Goal: Check status: Check status

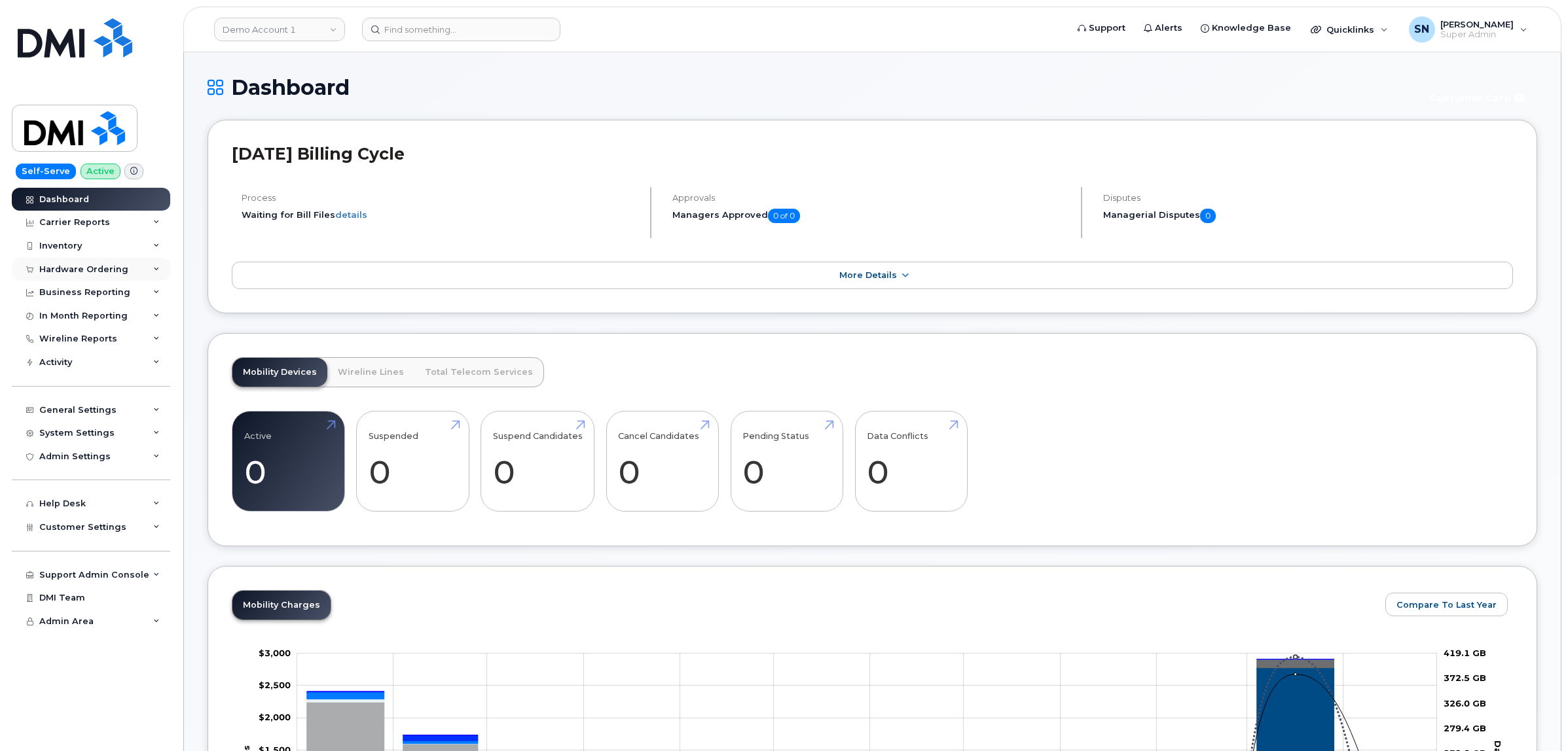
click at [95, 272] on div "Hardware Ordering" at bounding box center [83, 270] width 89 height 11
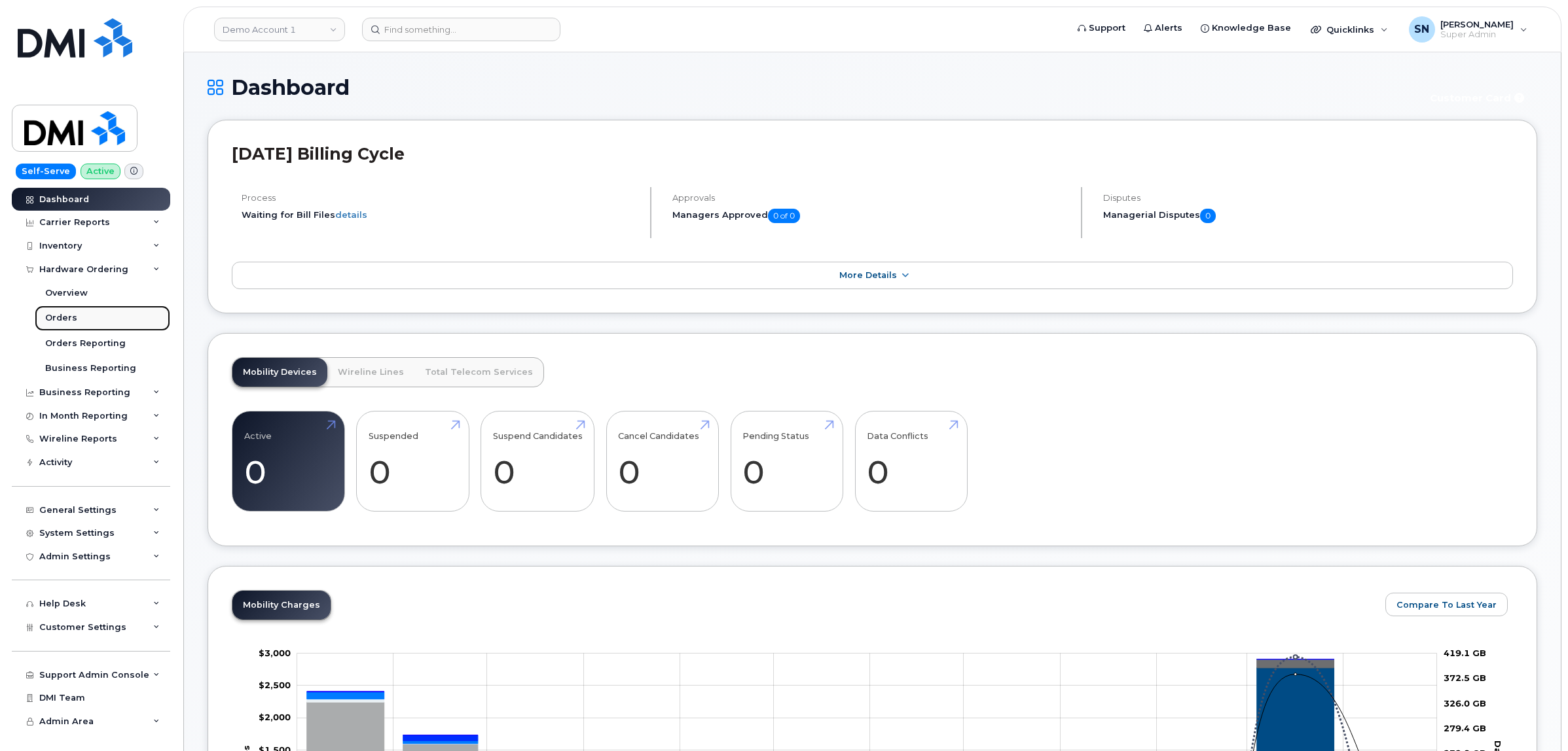
click at [74, 313] on link "Orders" at bounding box center [102, 318] width 135 height 25
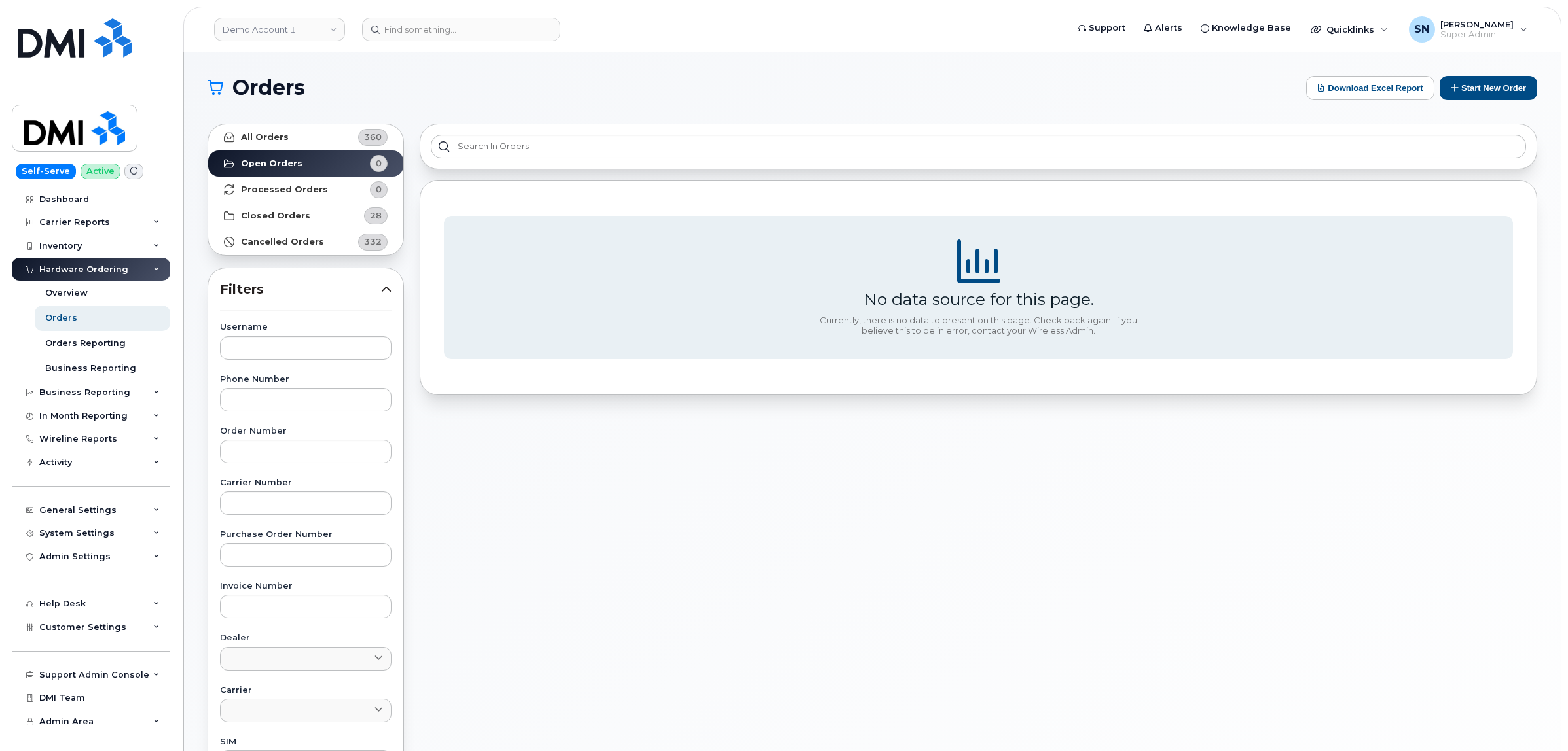
click at [272, 42] on header "Demo Account 1 Support Alerts Knowledge Base Quicklinks Suspend / Cancel Device…" at bounding box center [871, 29] width 1378 height 46
click at [272, 31] on link "Demo Account 1" at bounding box center [280, 30] width 131 height 23
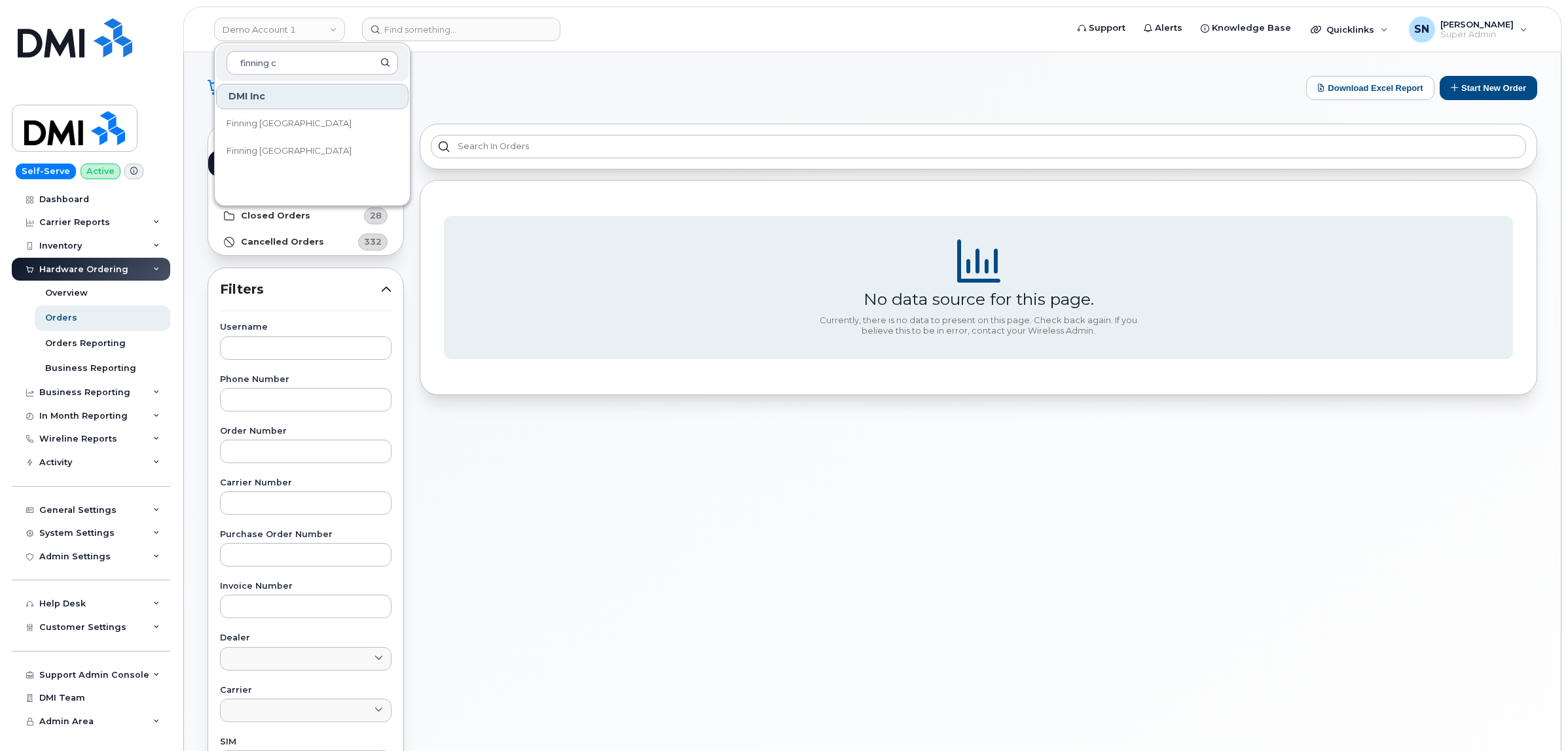
type input "finning c"
click at [283, 125] on span "Finning Canada" at bounding box center [289, 124] width 125 height 13
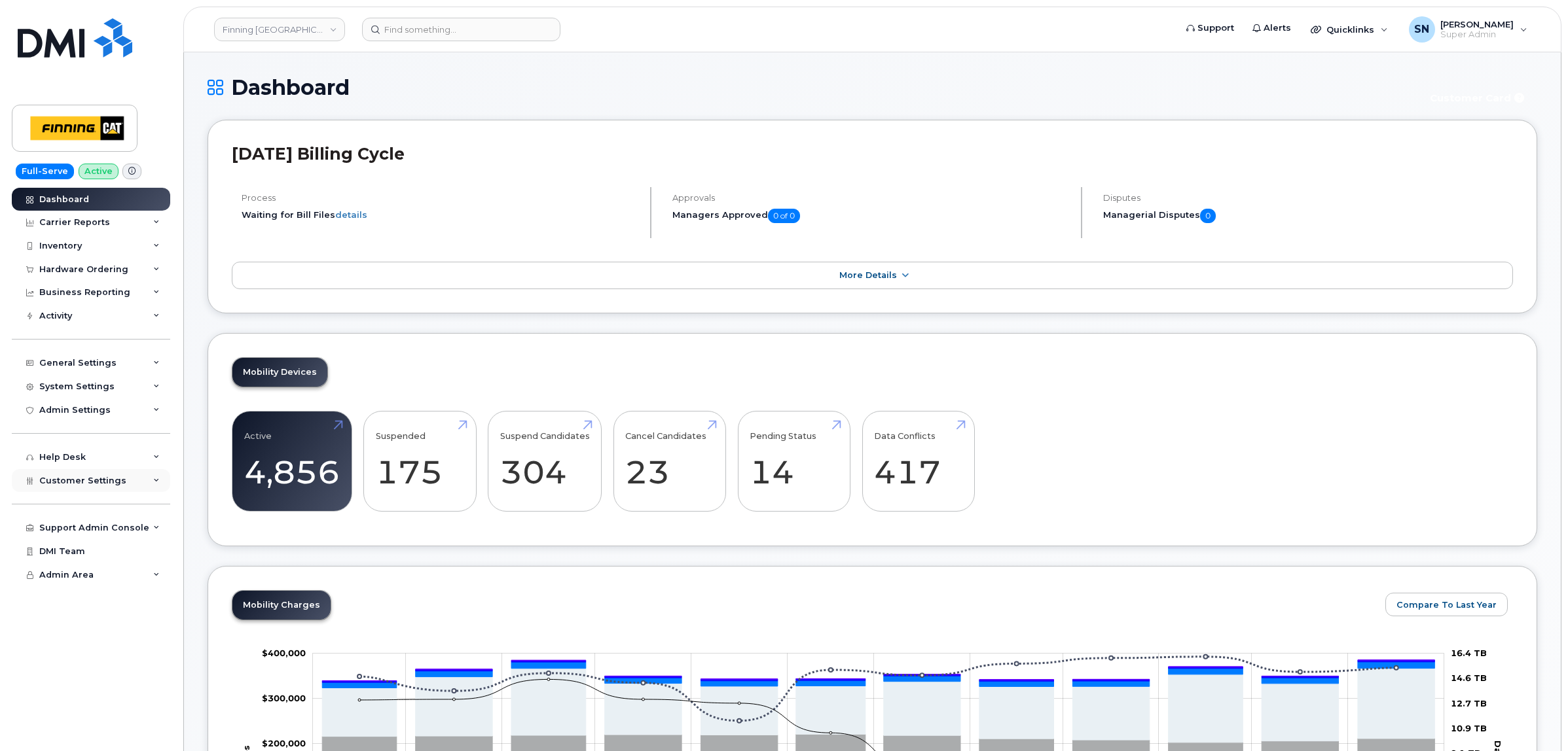
click at [126, 482] on div "Customer Settings" at bounding box center [91, 481] width 159 height 23
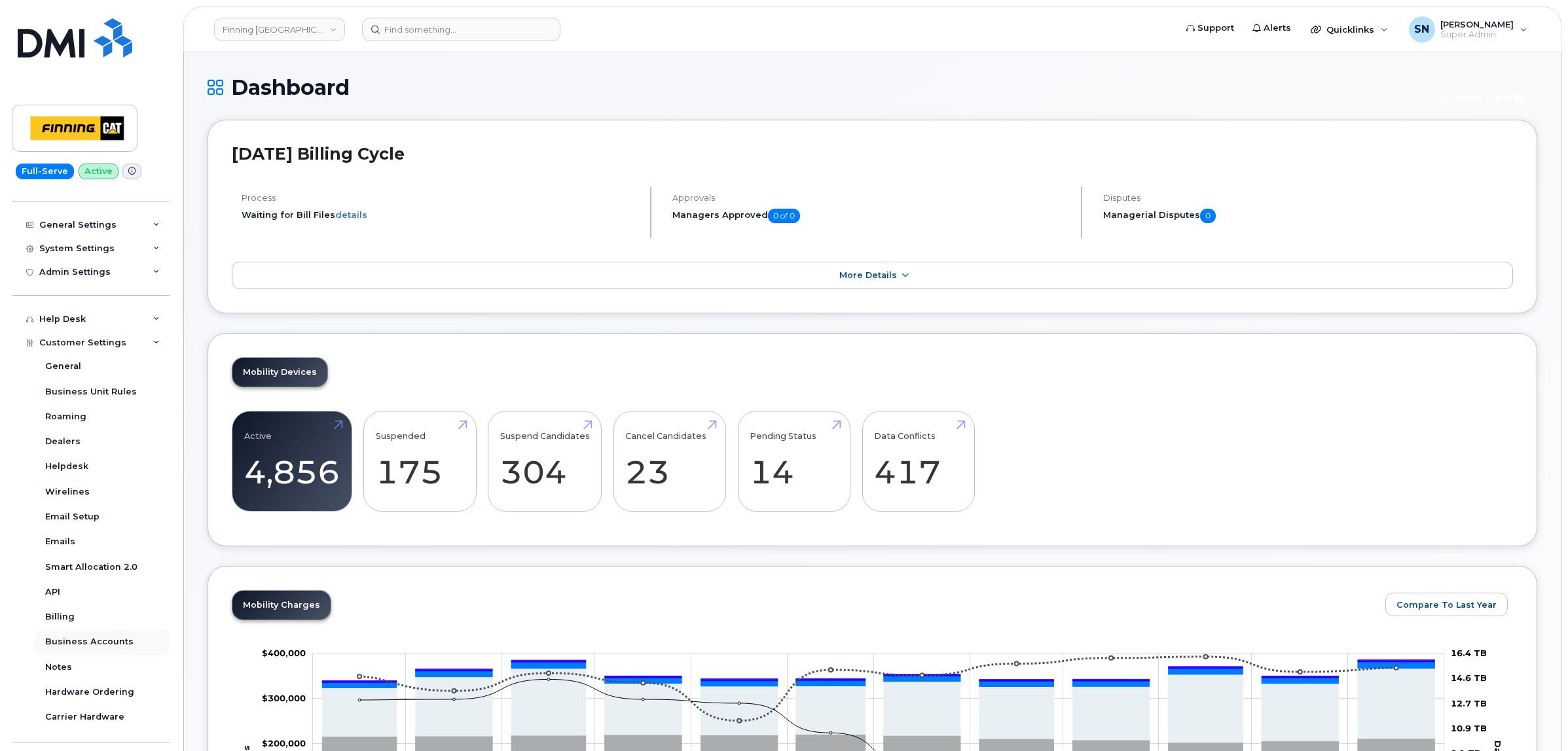
scroll to position [215, 0]
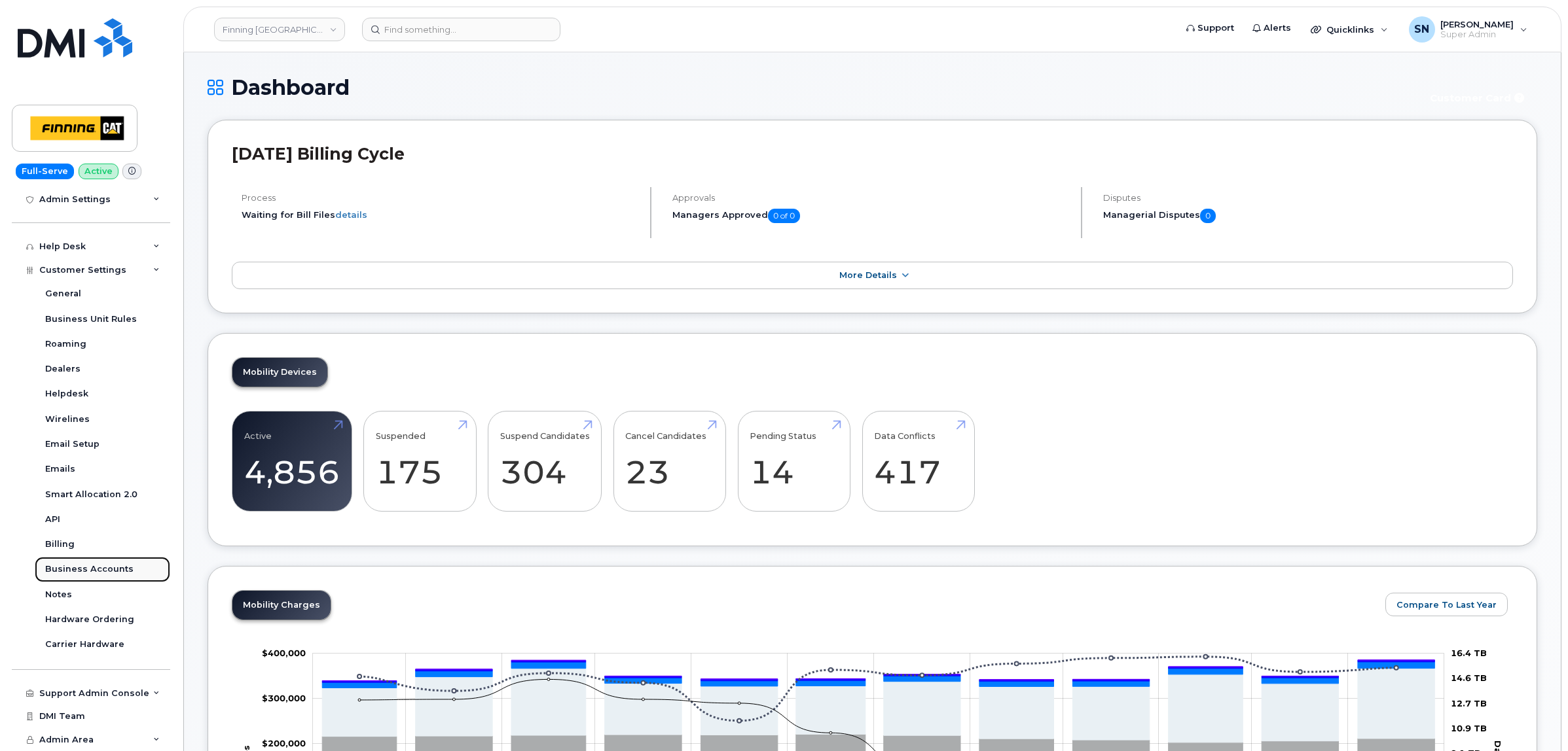
click at [97, 565] on div "Business Accounts" at bounding box center [89, 569] width 89 height 12
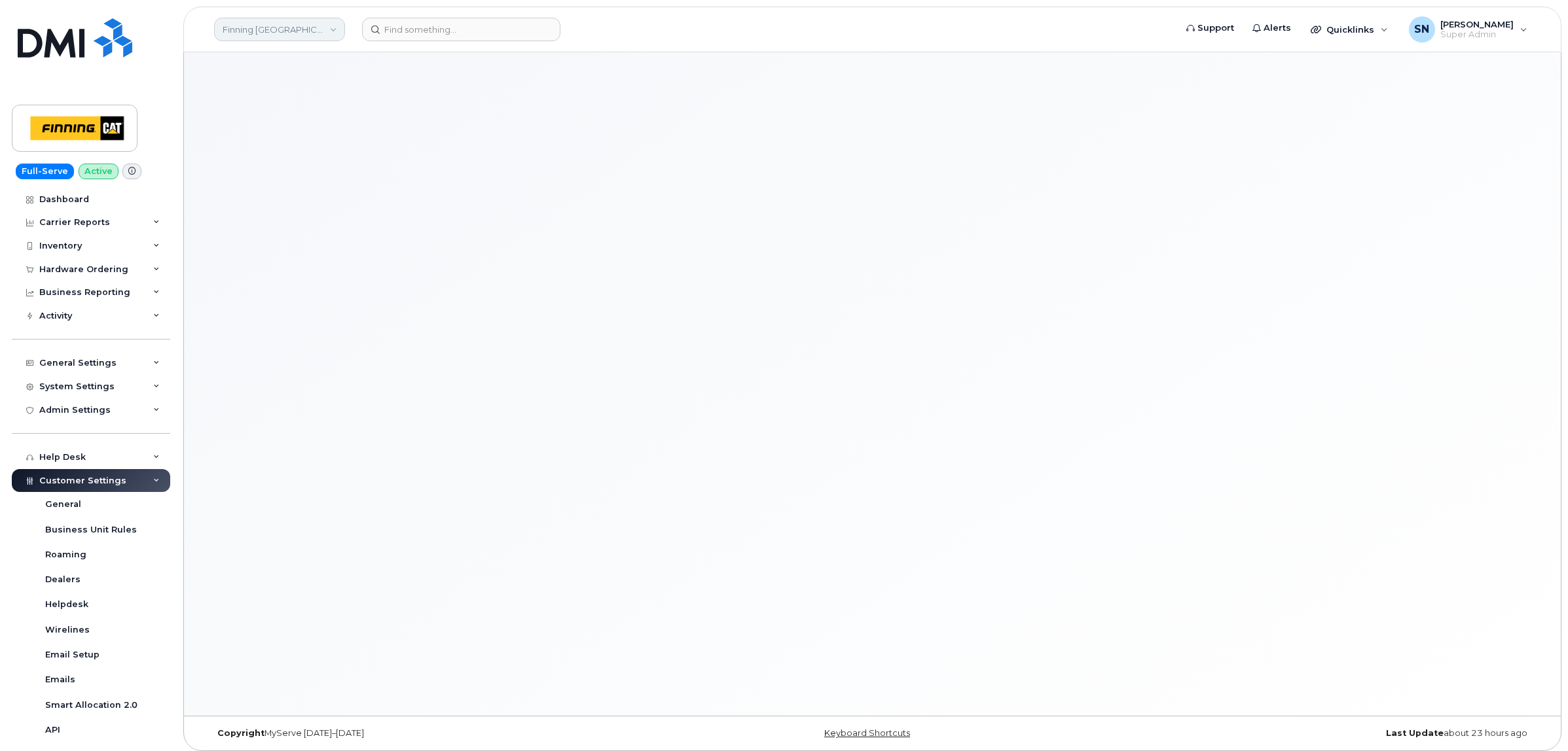
click at [289, 24] on link "Finning [GEOGRAPHIC_DATA]" at bounding box center [280, 30] width 131 height 23
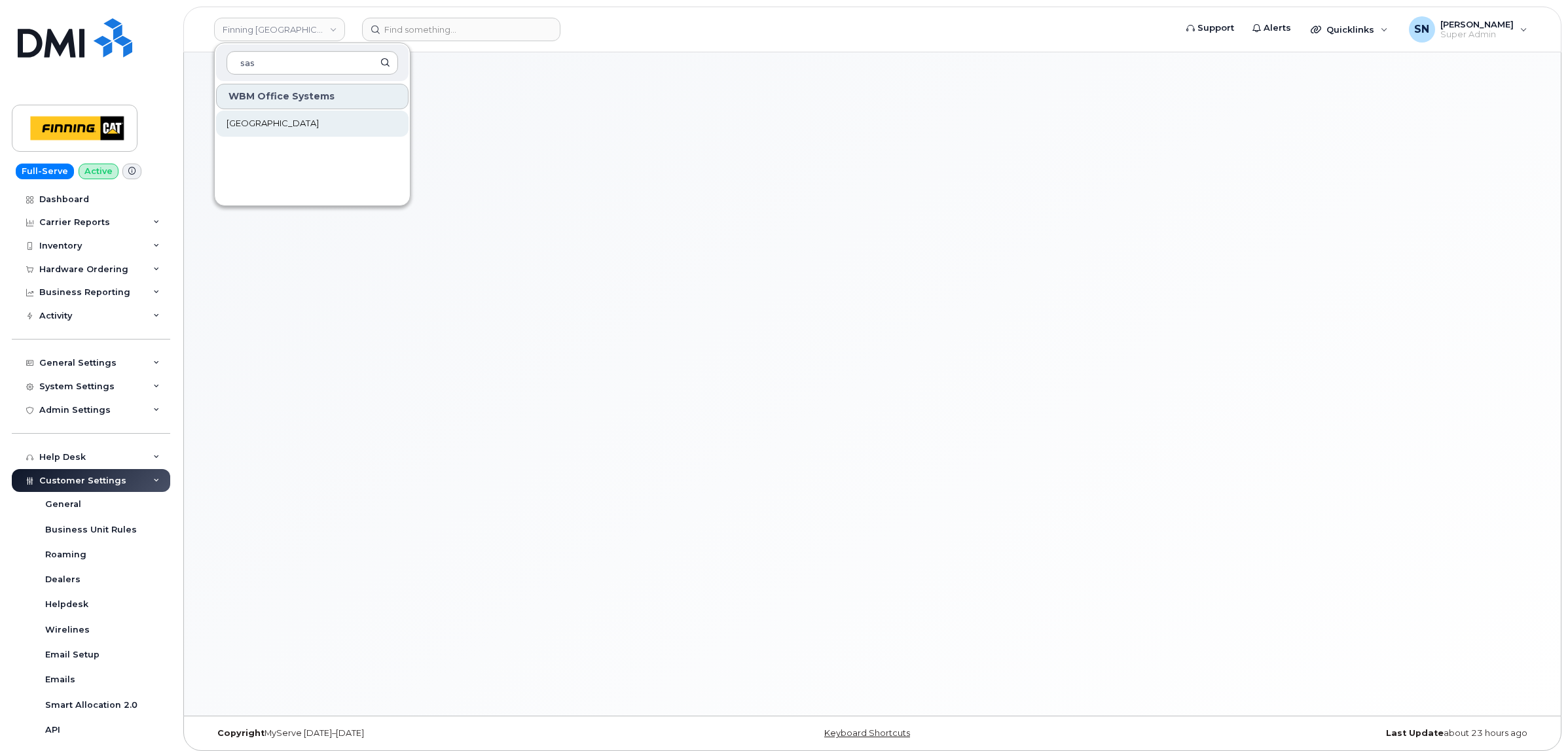
type input "sas"
click at [317, 115] on link "Saskatoon Health Region" at bounding box center [312, 123] width 193 height 26
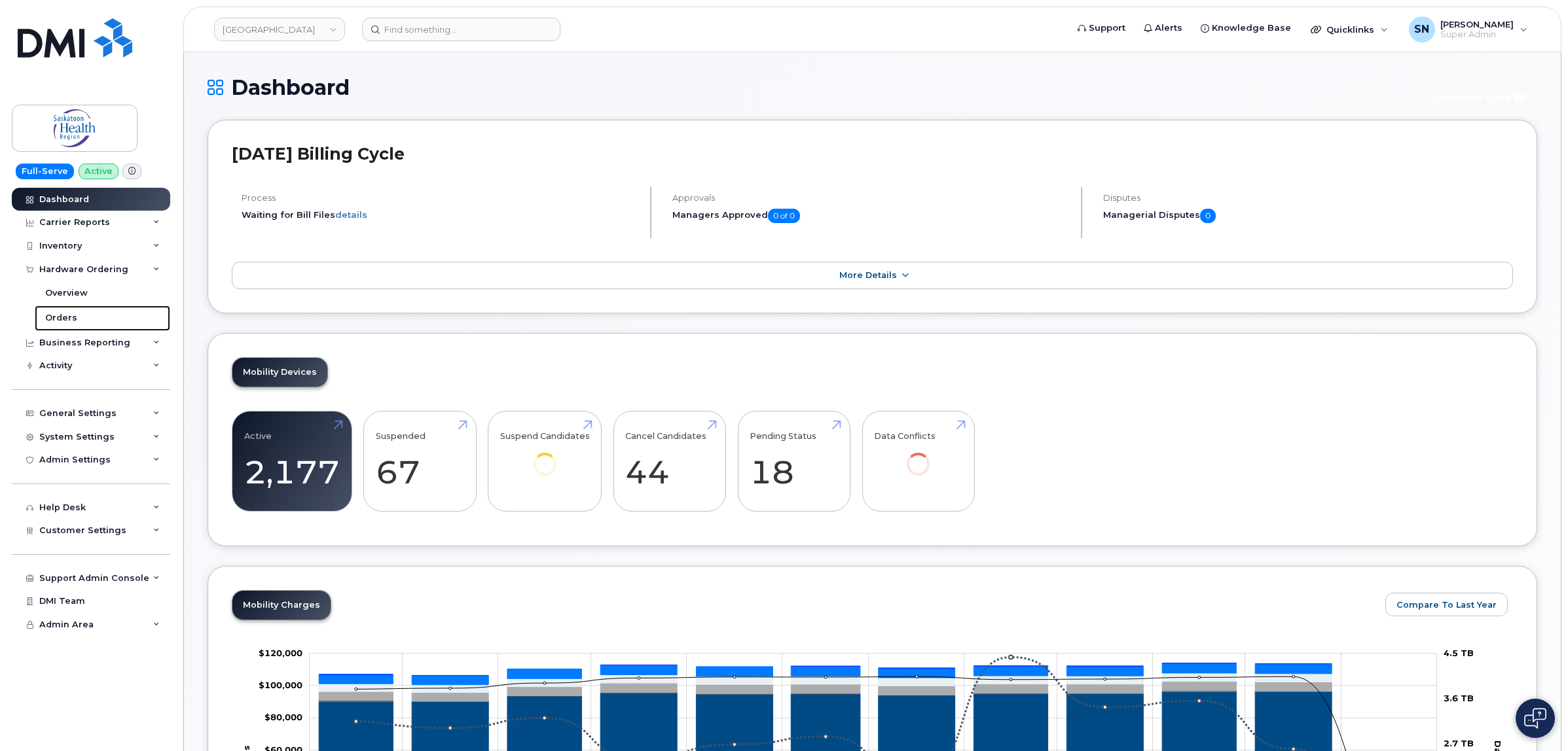
click at [81, 319] on link "Orders" at bounding box center [102, 318] width 135 height 25
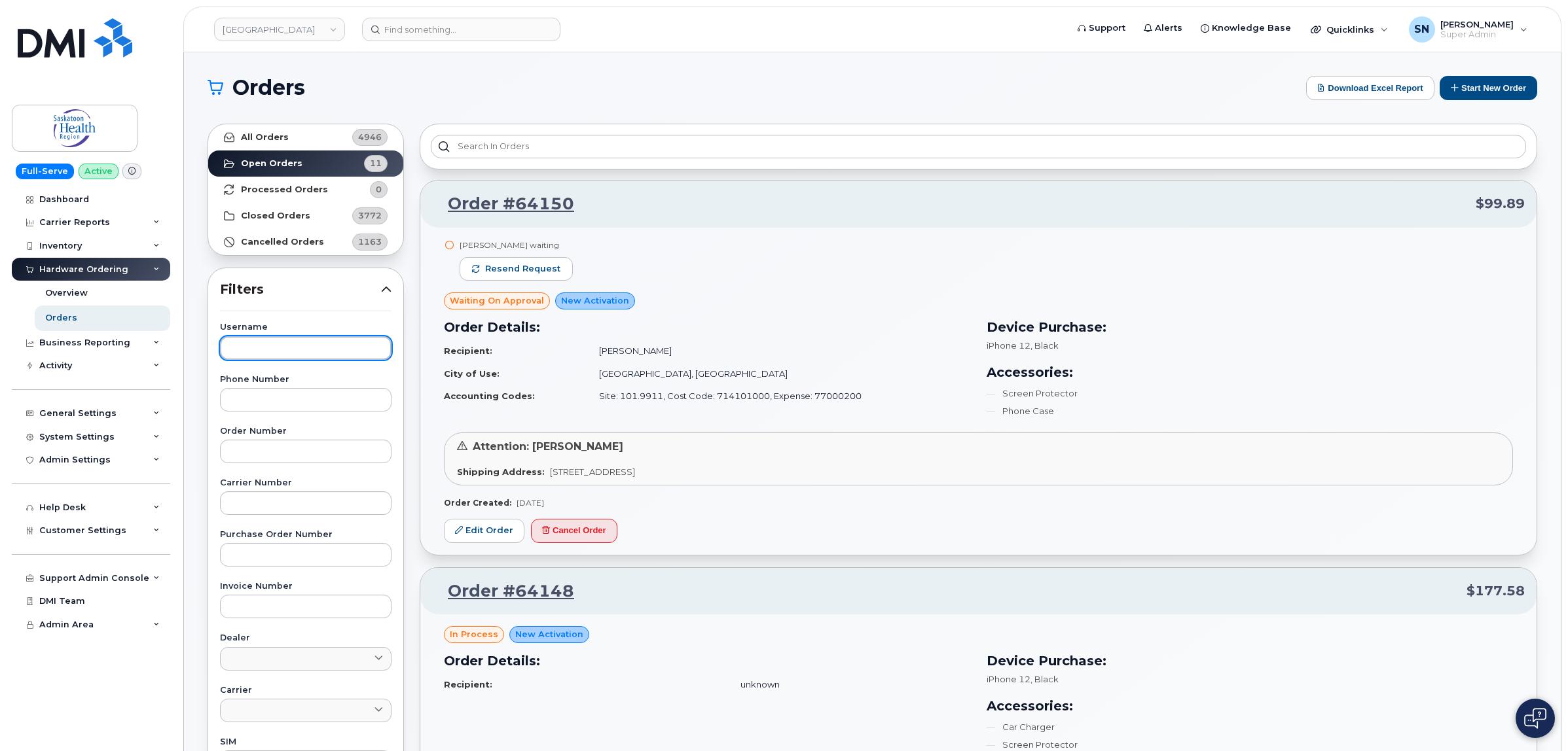
click at [275, 350] on input "text" at bounding box center [305, 348] width 171 height 23
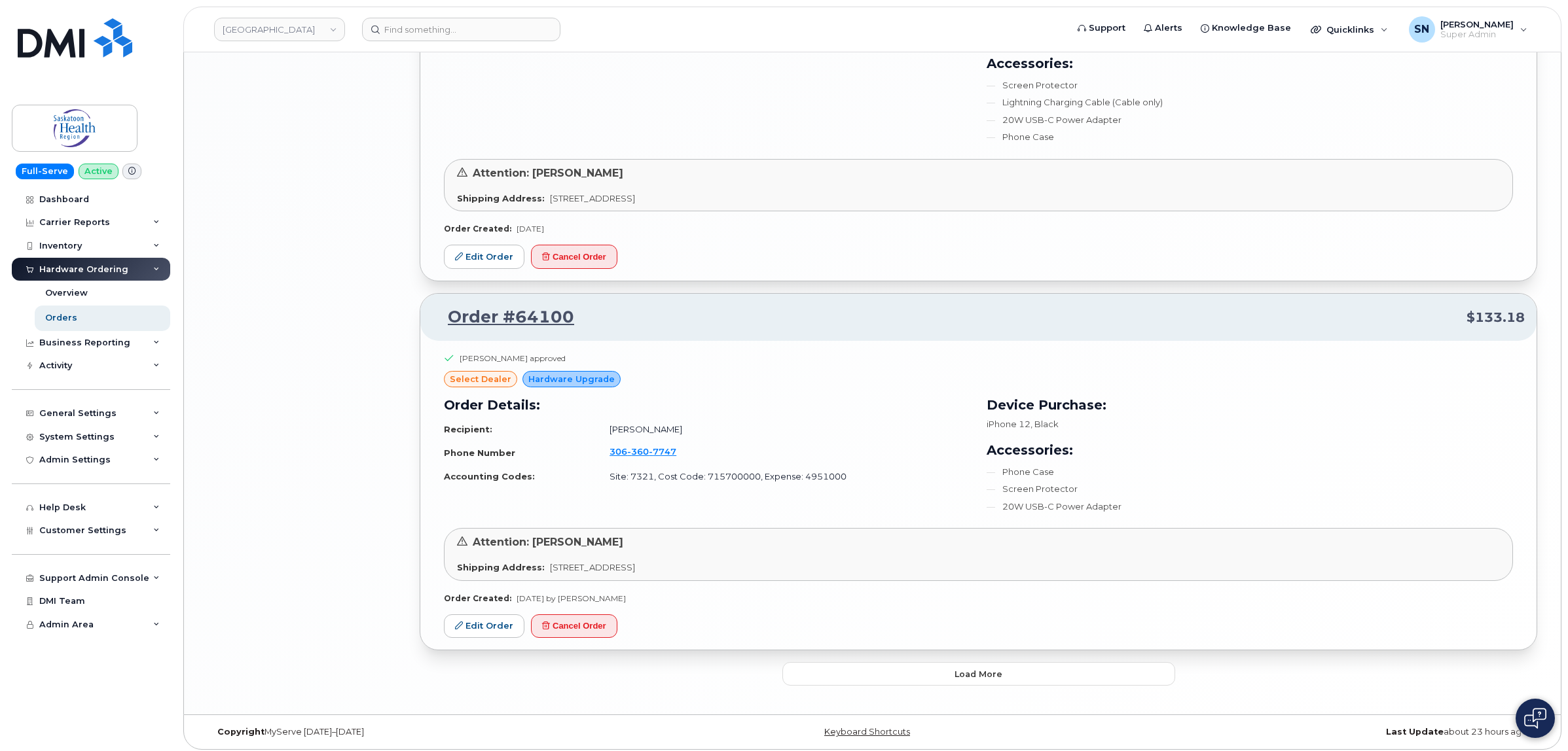
scroll to position [2547, 0]
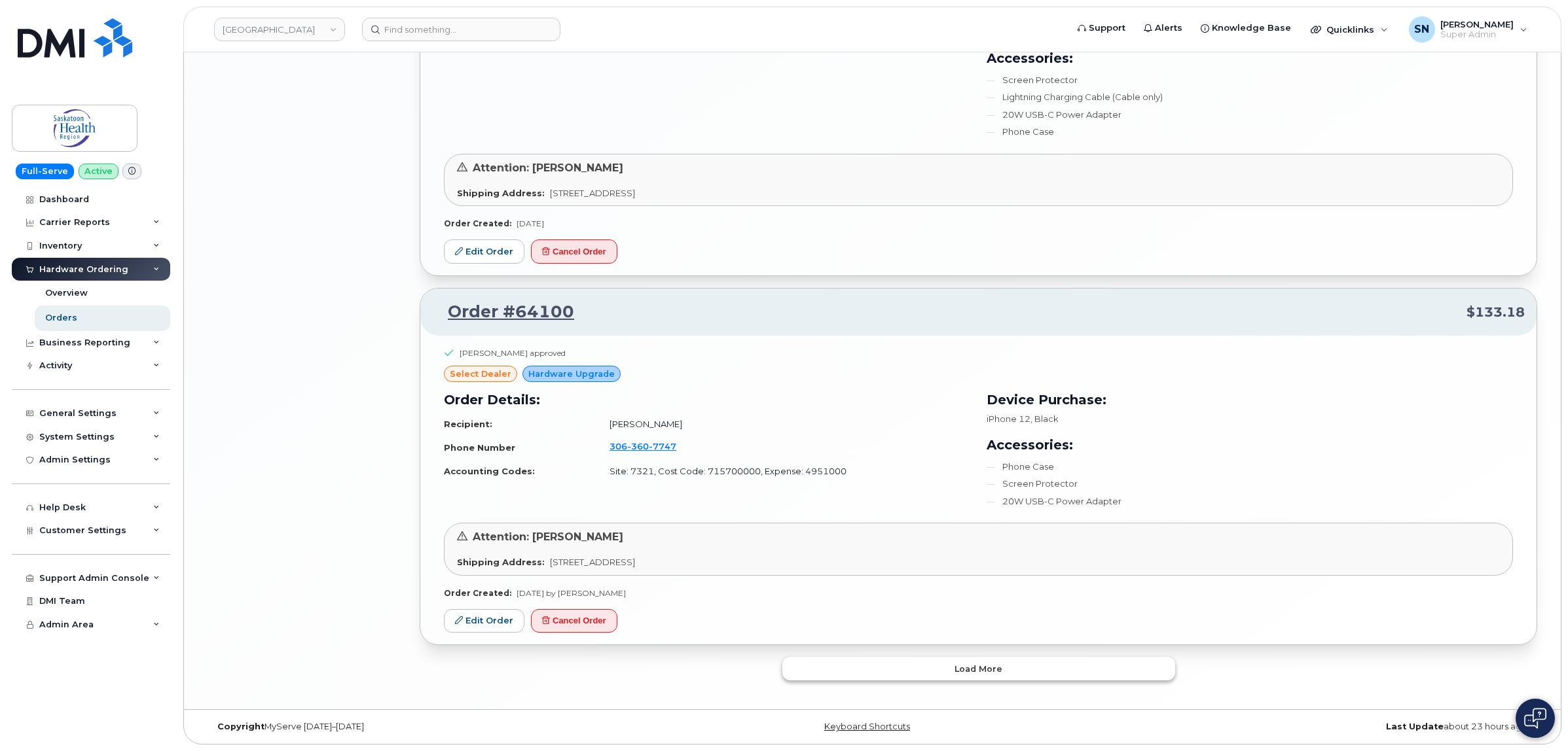
click at [915, 676] on button "Load more" at bounding box center [979, 669] width 393 height 23
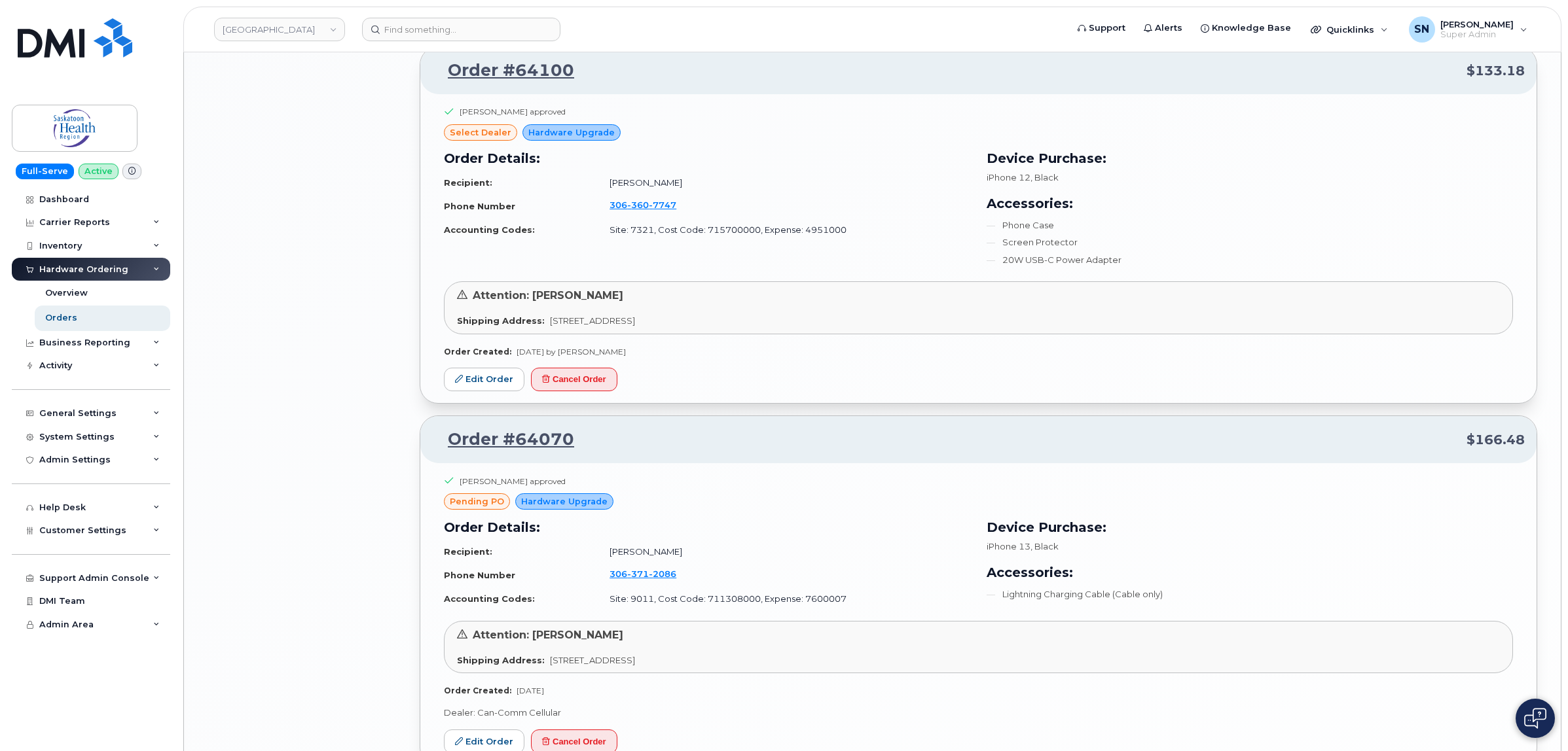
scroll to position [2701, 0]
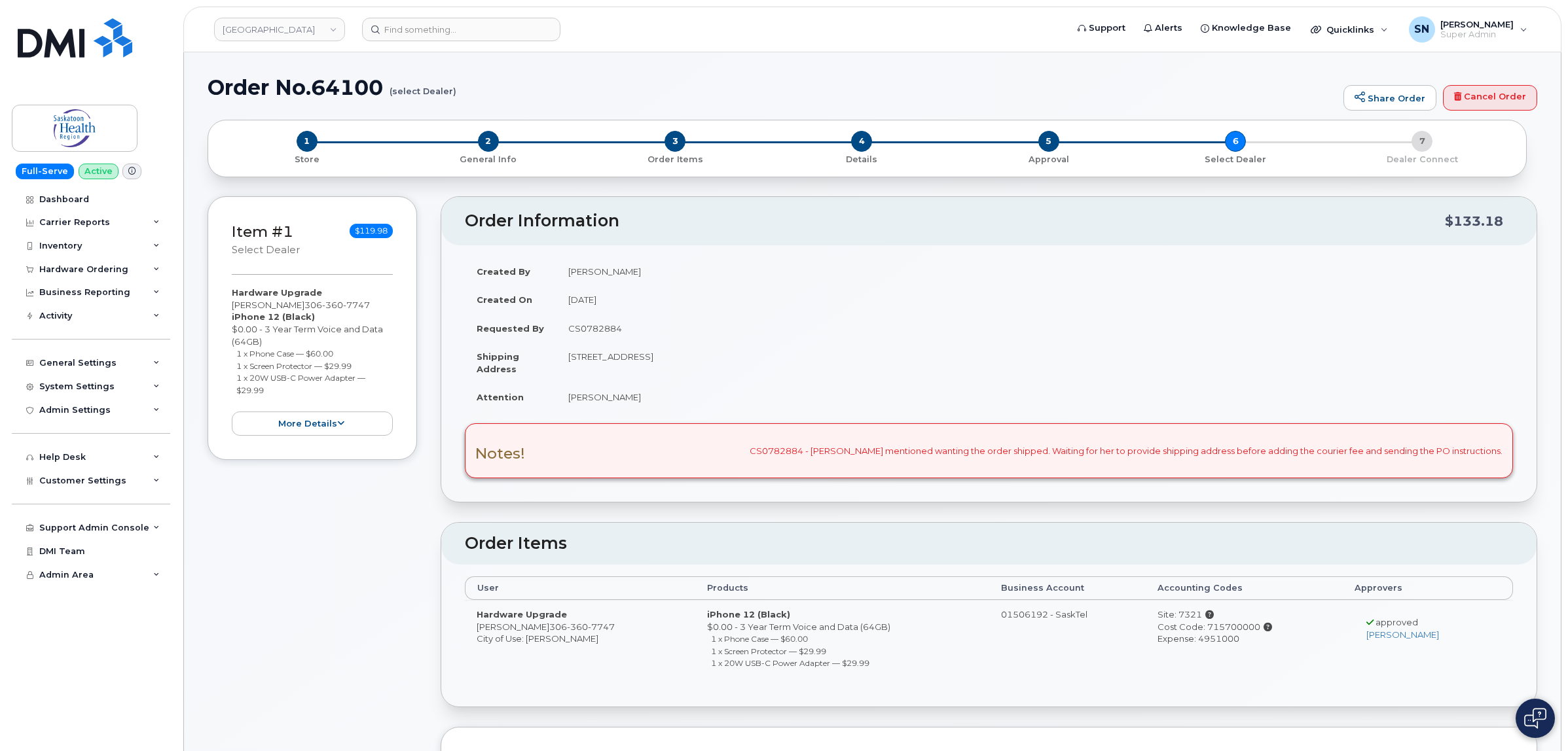
click at [577, 329] on td "CS0782884" at bounding box center [1035, 329] width 957 height 29
copy td "CS0782884"
